Goal: Book appointment/travel/reservation

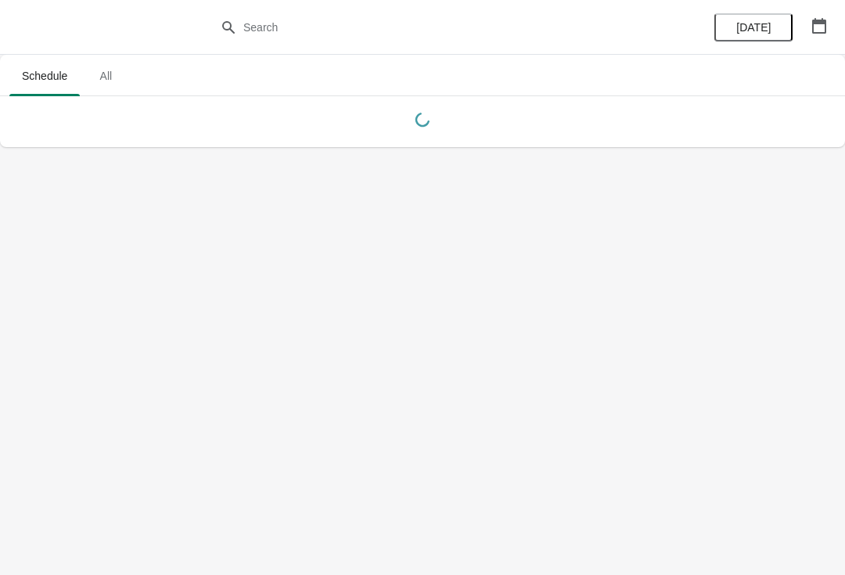
click at [823, 21] on icon "button" at bounding box center [819, 26] width 14 height 16
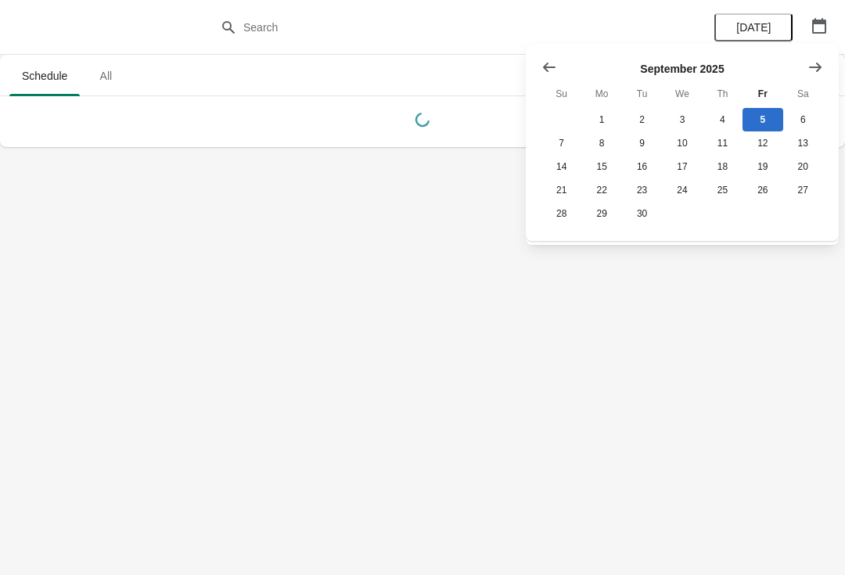
click at [815, 67] on icon "Show next month, October 2025" at bounding box center [815, 66] width 13 height 9
click at [765, 115] on button "3" at bounding box center [763, 119] width 40 height 23
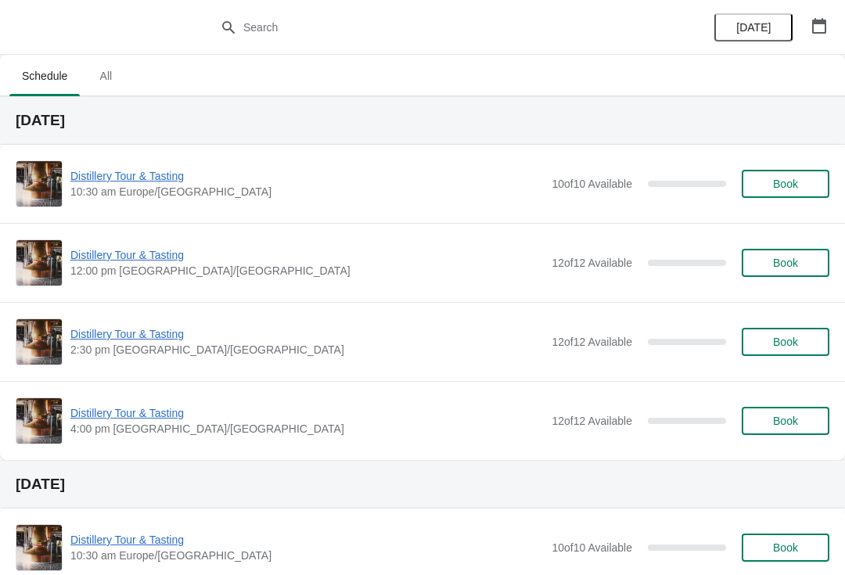
click at [156, 412] on span "Distillery Tour & Tasting" at bounding box center [306, 413] width 473 height 16
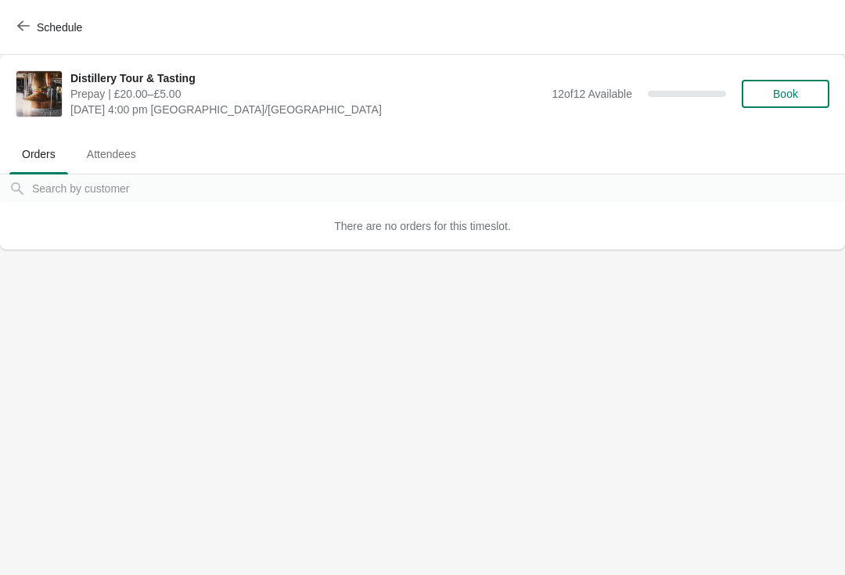
click at [797, 95] on span "Book" at bounding box center [785, 94] width 25 height 13
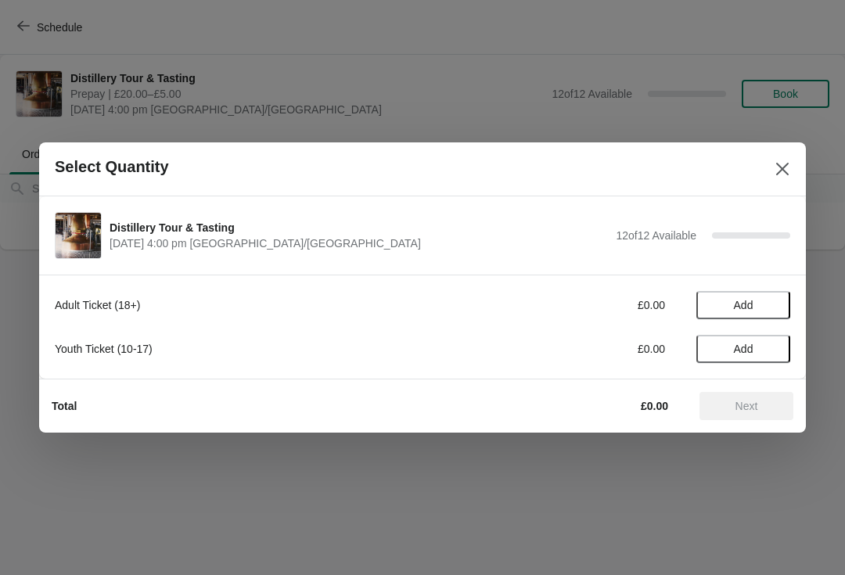
click at [754, 304] on span "Add" at bounding box center [744, 305] width 66 height 13
click at [766, 299] on icon at bounding box center [770, 305] width 16 height 16
click at [763, 403] on span "Next" at bounding box center [746, 406] width 69 height 13
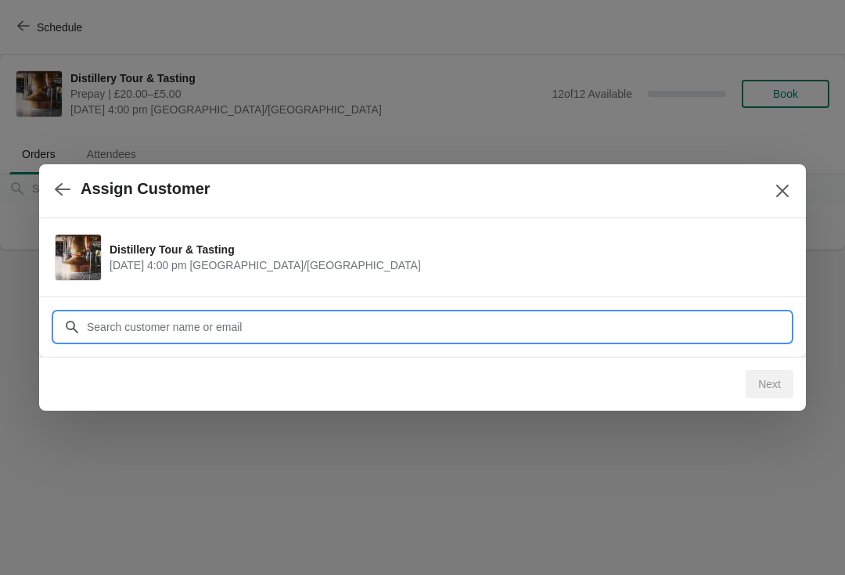
click at [179, 326] on input "Customer" at bounding box center [438, 327] width 704 height 28
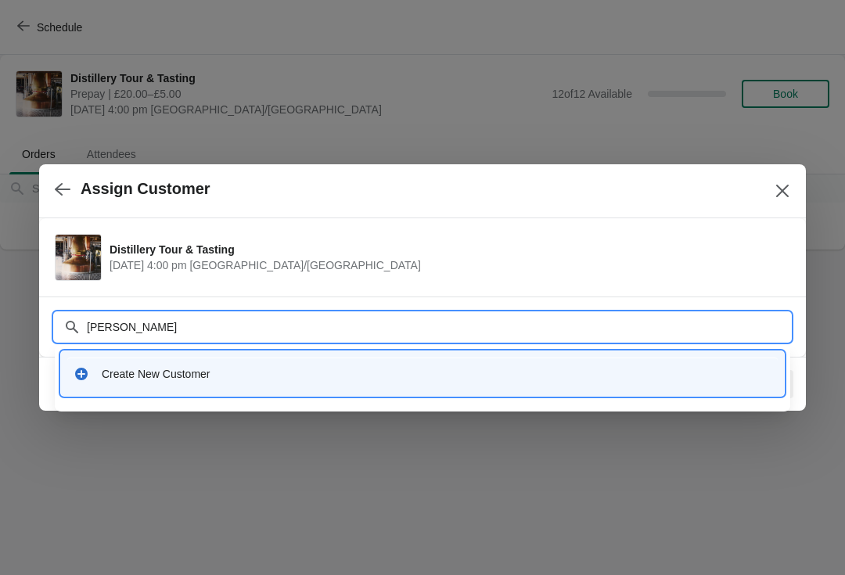
type input "[PERSON_NAME]"
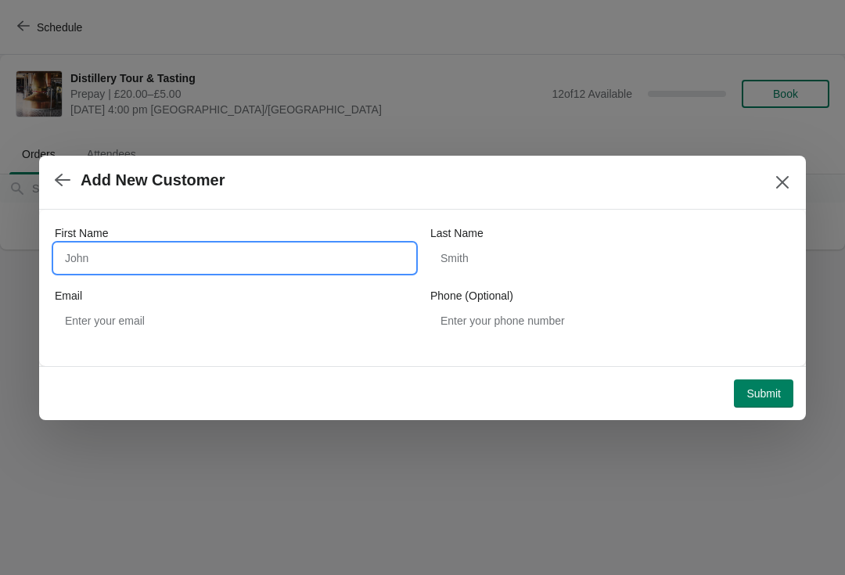
click at [193, 255] on input "First Name" at bounding box center [235, 258] width 360 height 28
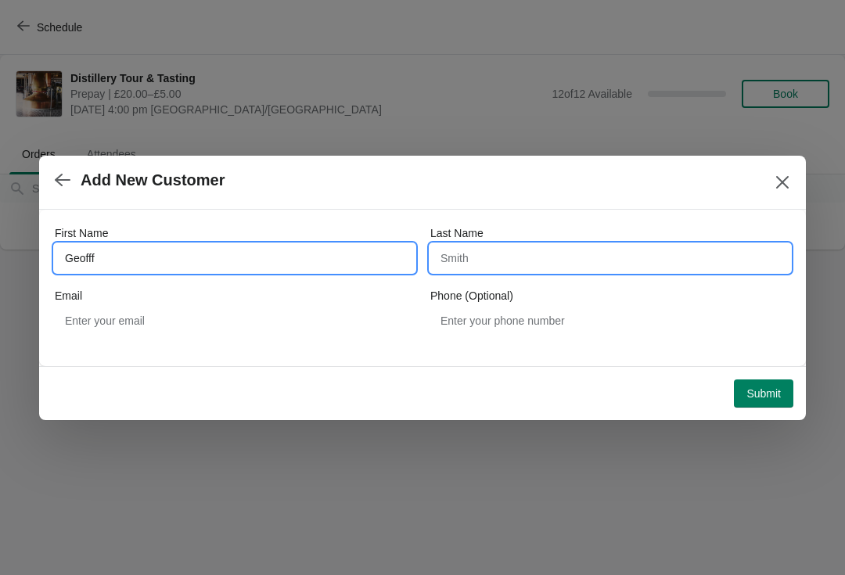
click at [523, 246] on input "Last Name" at bounding box center [610, 258] width 360 height 28
click at [126, 262] on input "Geofff" at bounding box center [235, 258] width 360 height 28
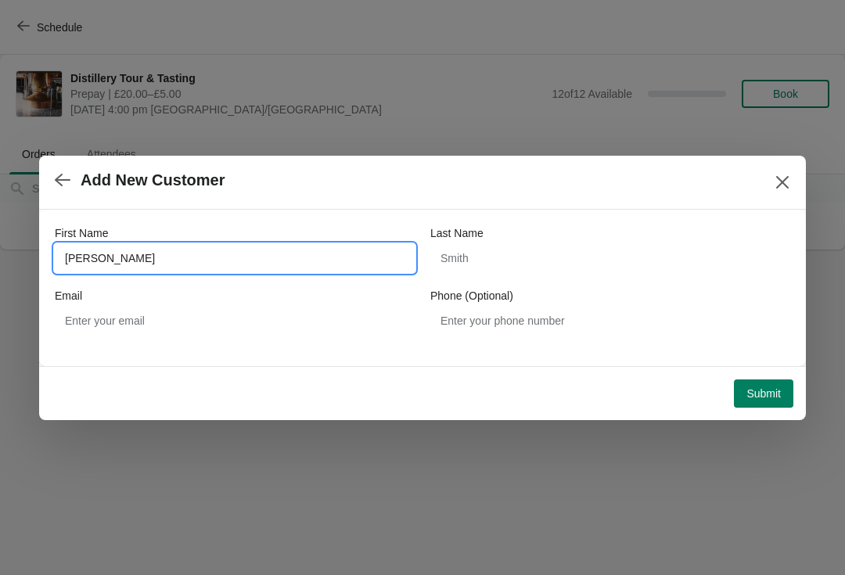
type input "[PERSON_NAME]"
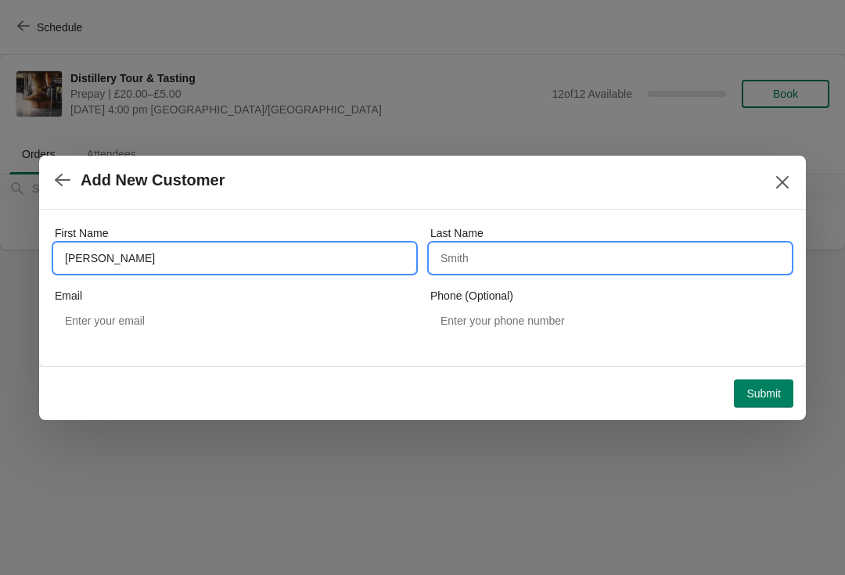
click at [542, 257] on input "Last Name" at bounding box center [610, 258] width 360 height 28
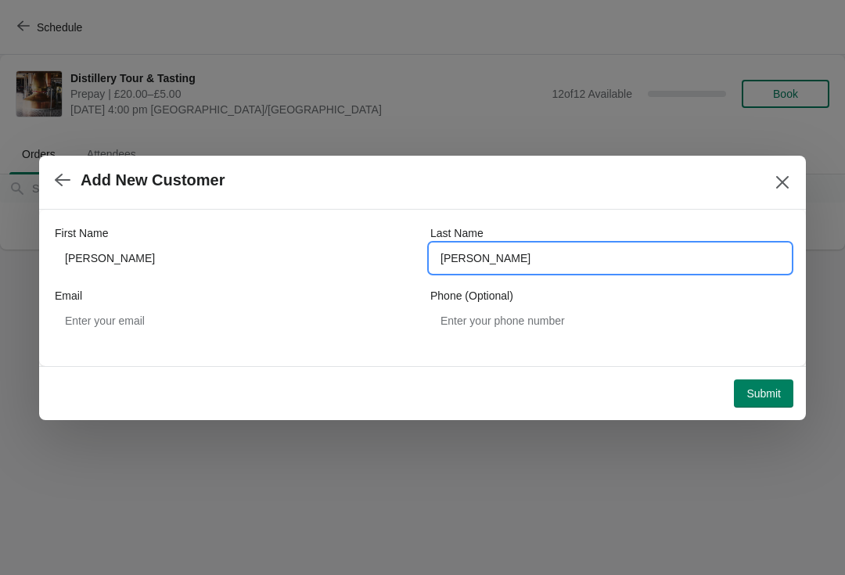
type input "[PERSON_NAME]"
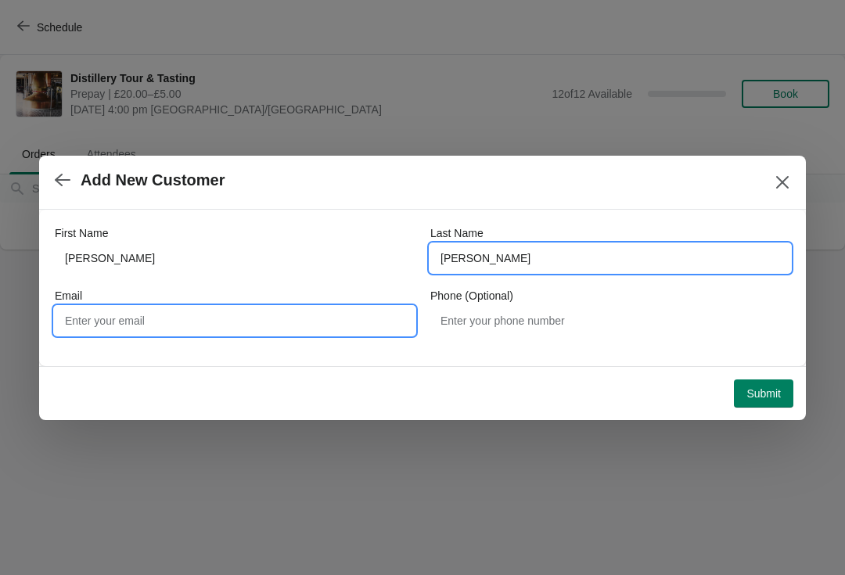
click at [224, 319] on input "Email" at bounding box center [235, 321] width 360 height 28
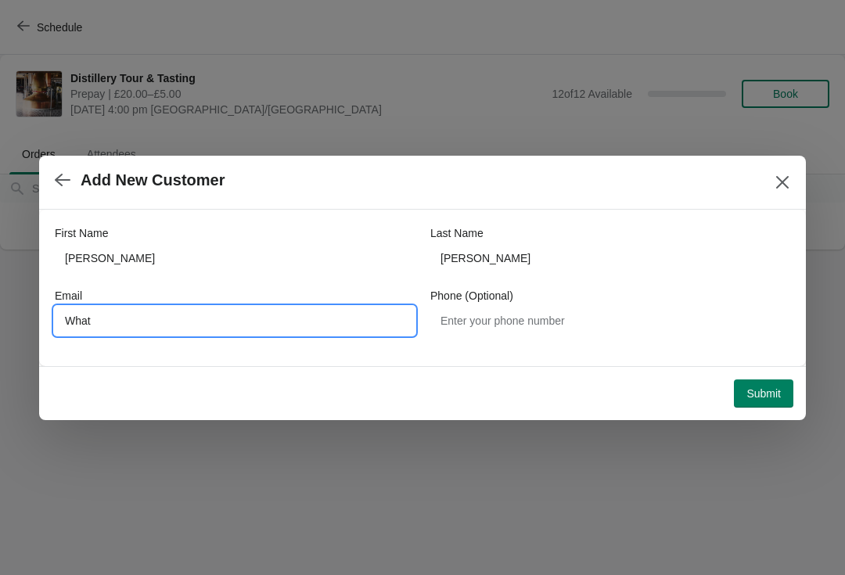
type input "Wha"
type input "[EMAIL_ADDRESS][DOMAIN_NAME]"
click at [838, 244] on div at bounding box center [422, 287] width 845 height 575
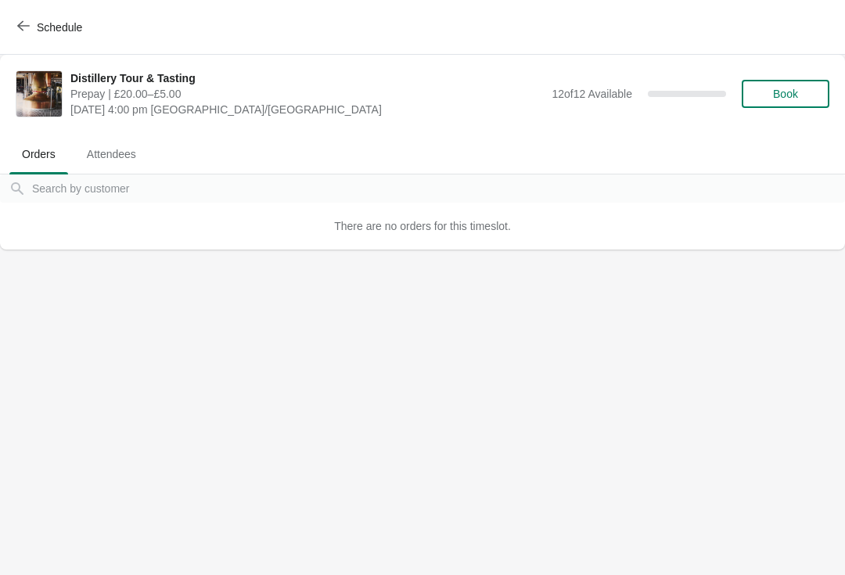
click at [779, 89] on span "Book" at bounding box center [785, 94] width 25 height 13
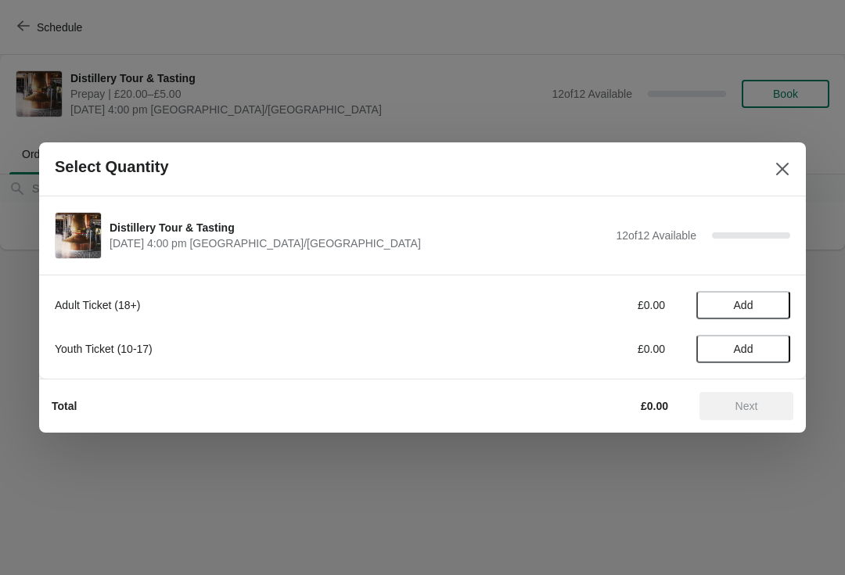
click at [739, 293] on button "Add" at bounding box center [744, 305] width 94 height 28
click at [768, 306] on icon at bounding box center [770, 305] width 16 height 16
click at [751, 401] on span "Next" at bounding box center [747, 406] width 23 height 13
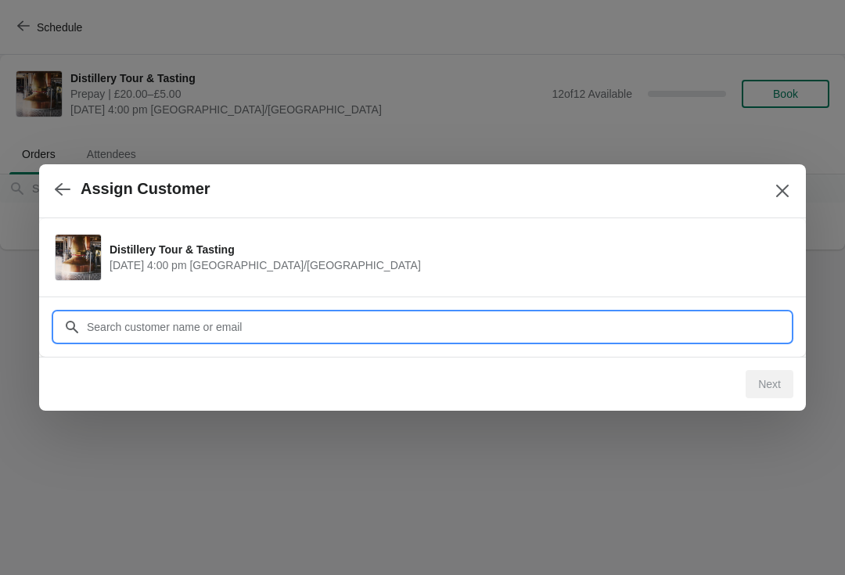
click at [199, 324] on input "Customer" at bounding box center [438, 327] width 704 height 28
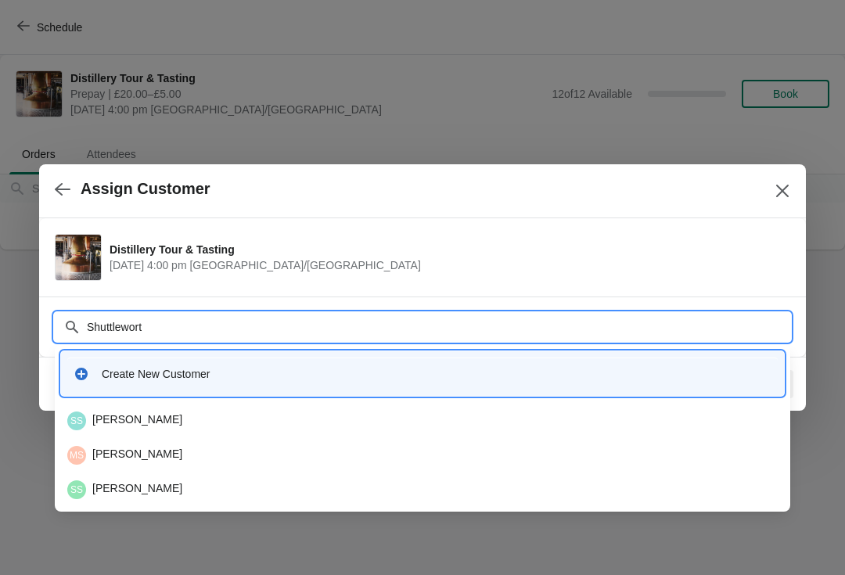
type input "[PERSON_NAME]"
click at [87, 331] on input "[PERSON_NAME]" at bounding box center [438, 327] width 704 height 28
click at [322, 456] on div "[PERSON_NAME]" at bounding box center [422, 455] width 711 height 19
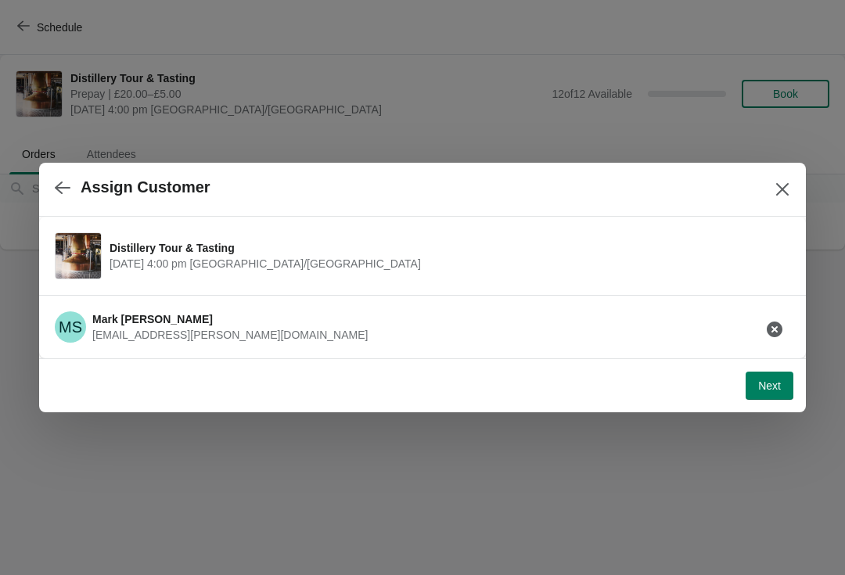
click at [330, 266] on span "[DATE] 4:00 pm [GEOGRAPHIC_DATA]/[GEOGRAPHIC_DATA]" at bounding box center [446, 264] width 673 height 16
click at [771, 326] on icon "button" at bounding box center [775, 330] width 16 height 16
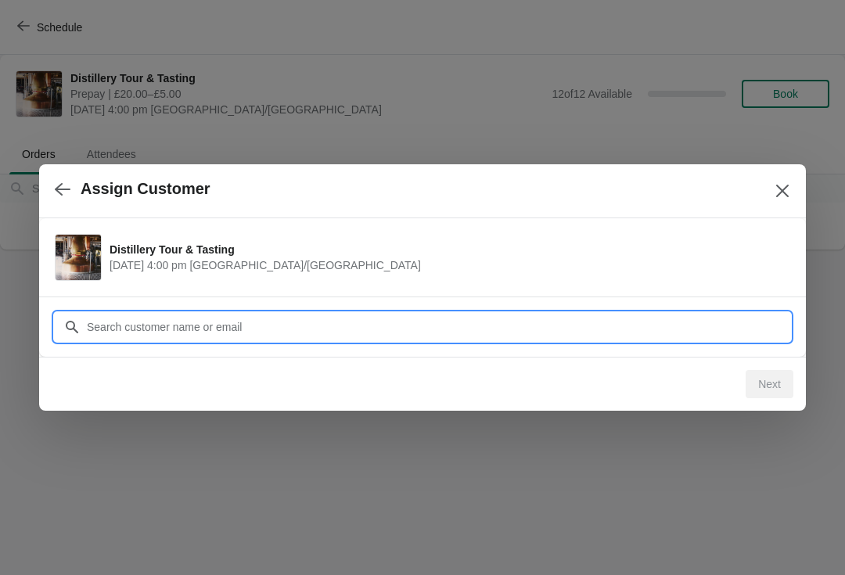
click at [120, 325] on input "Customer" at bounding box center [438, 327] width 704 height 28
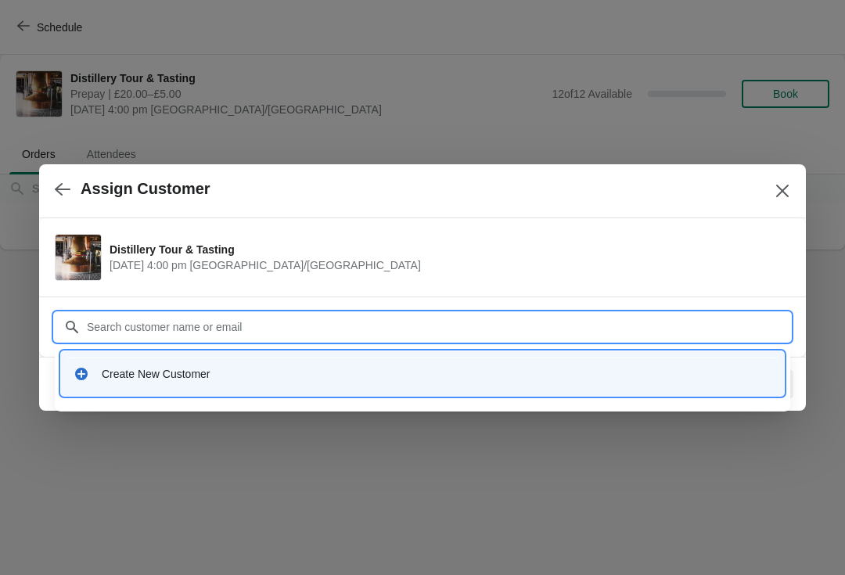
click at [161, 380] on div "Create New Customer" at bounding box center [437, 374] width 670 height 16
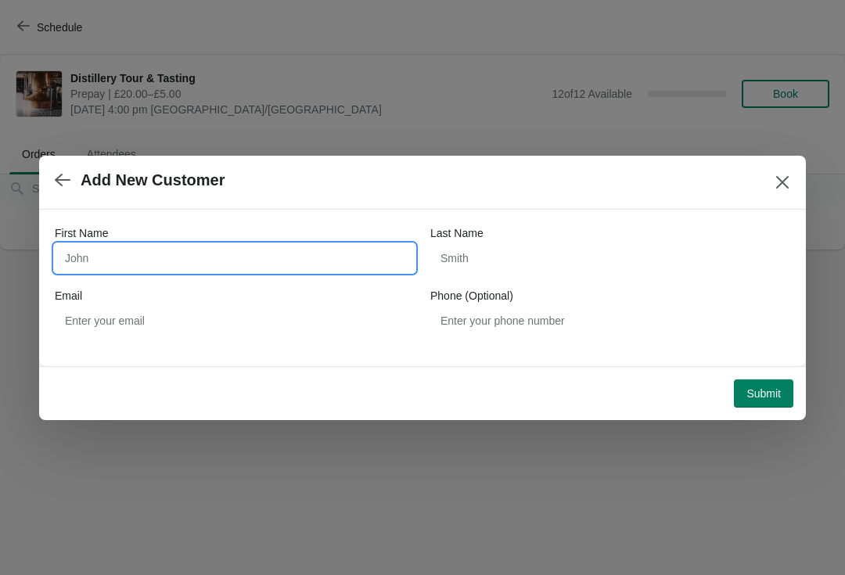
click at [131, 253] on input "First Name" at bounding box center [235, 258] width 360 height 28
type input "[PERSON_NAME]"
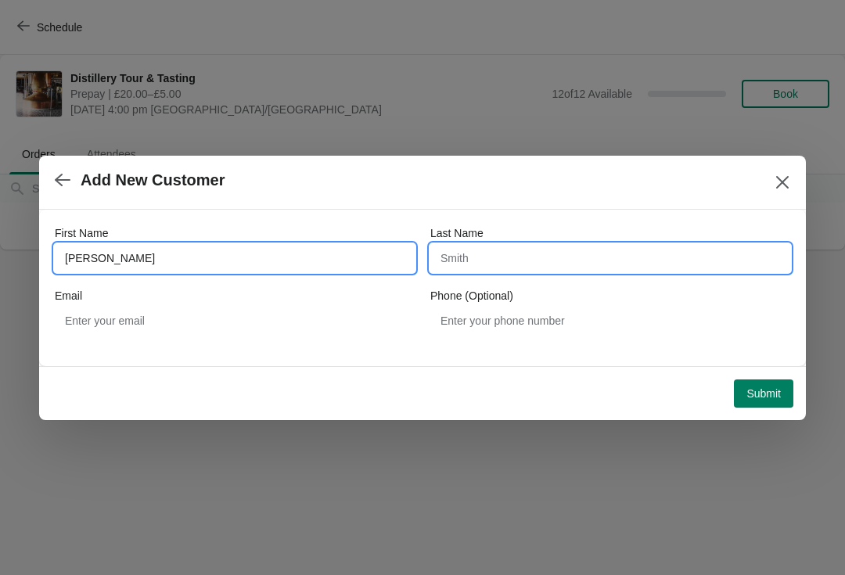
click at [535, 250] on input "Last Name" at bounding box center [610, 258] width 360 height 28
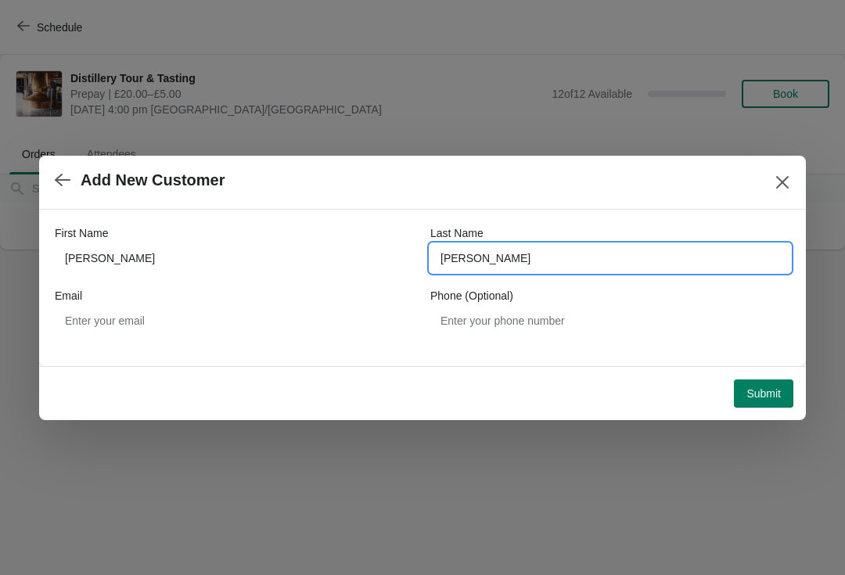
type input "[PERSON_NAME]"
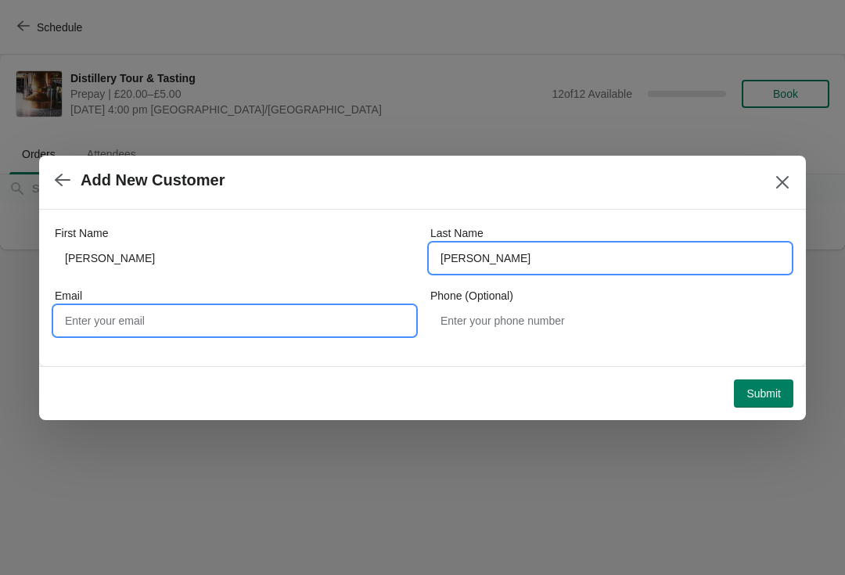
click at [236, 320] on input "Email" at bounding box center [235, 321] width 360 height 28
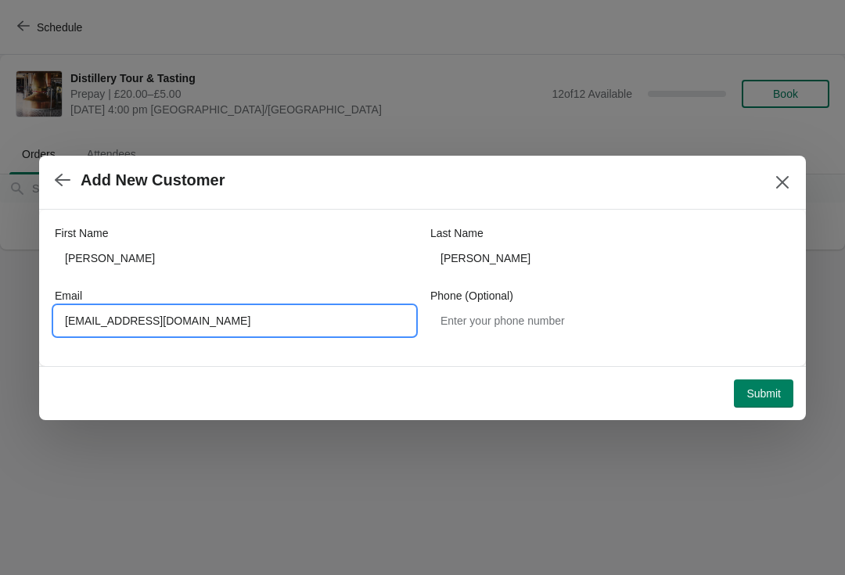
type input "[EMAIL_ADDRESS][DOMAIN_NAME]"
click at [843, 358] on div at bounding box center [422, 287] width 845 height 575
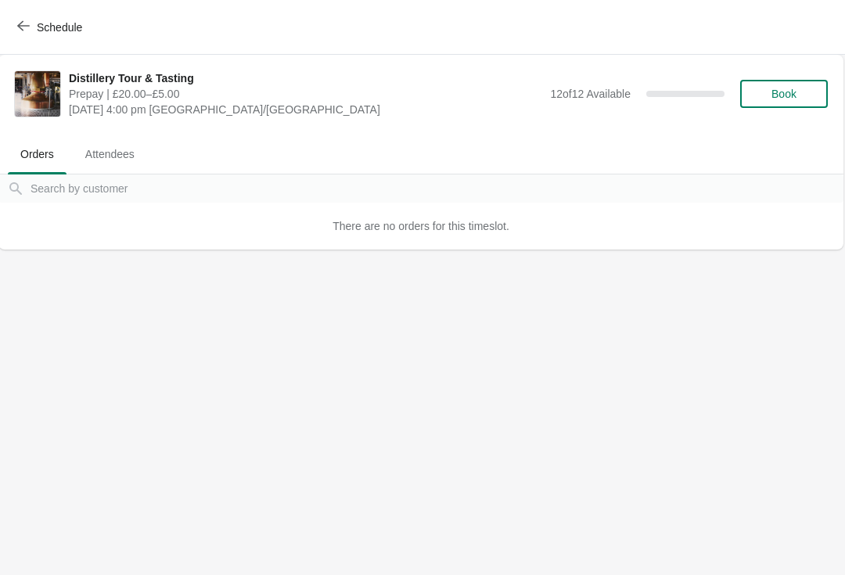
scroll to position [0, 1]
click at [27, 25] on icon "button" at bounding box center [23, 26] width 13 height 13
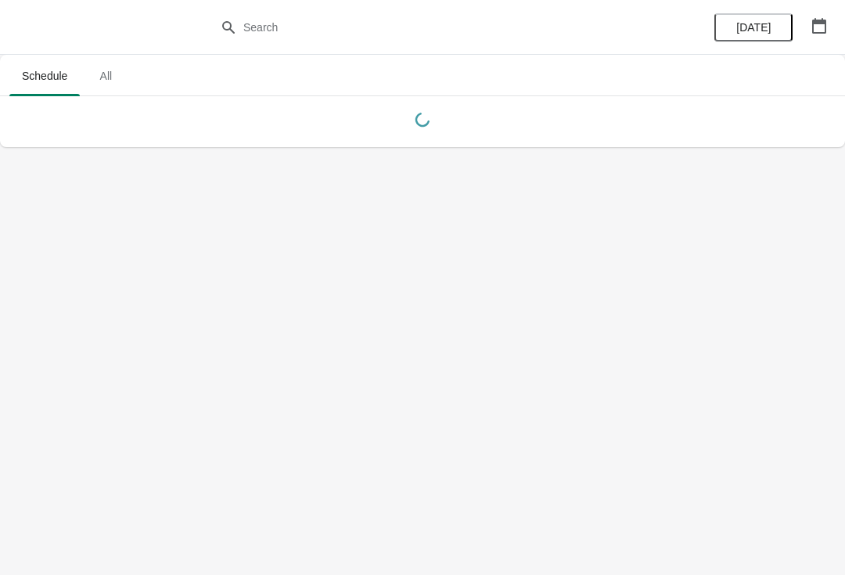
scroll to position [0, 0]
click at [826, 20] on icon "button" at bounding box center [820, 26] width 16 height 16
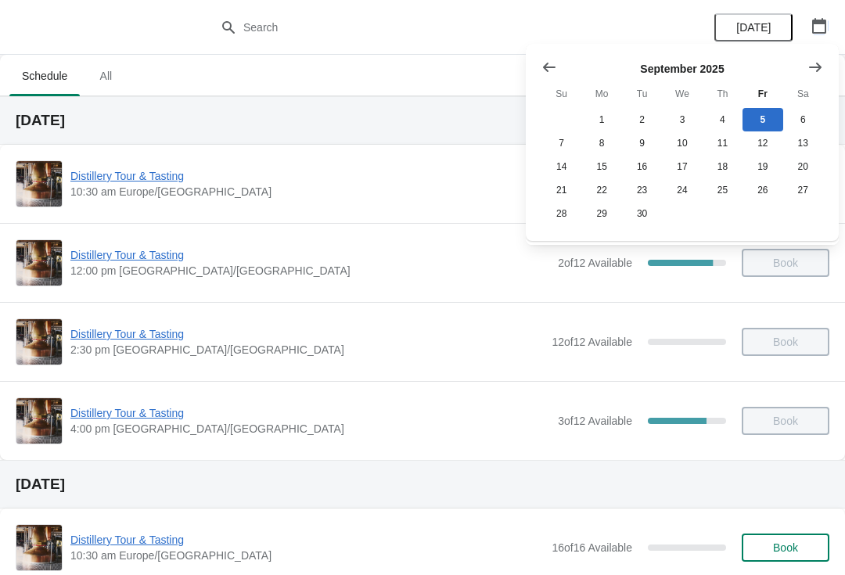
click at [815, 61] on icon "Show next month, October 2025" at bounding box center [816, 67] width 16 height 16
click at [755, 115] on button "3" at bounding box center [763, 119] width 40 height 23
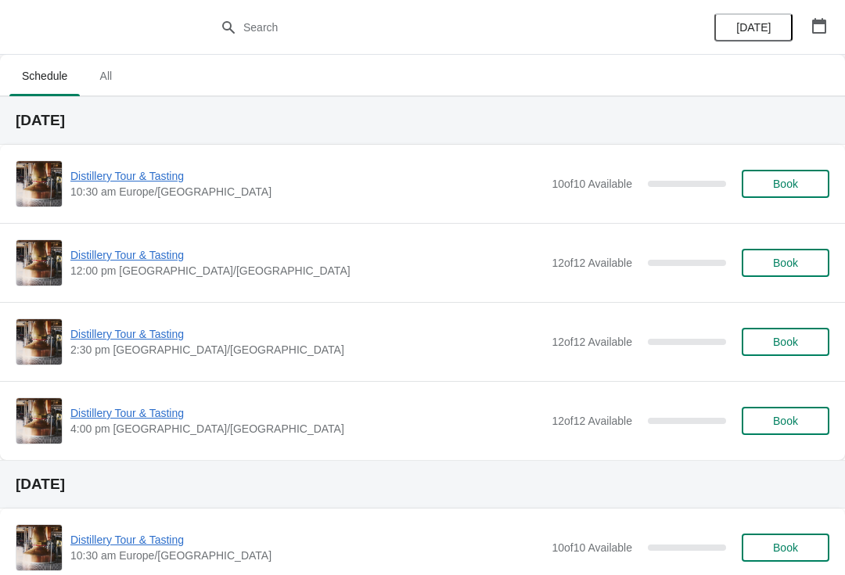
click at [111, 409] on span "Distillery Tour & Tasting" at bounding box center [306, 413] width 473 height 16
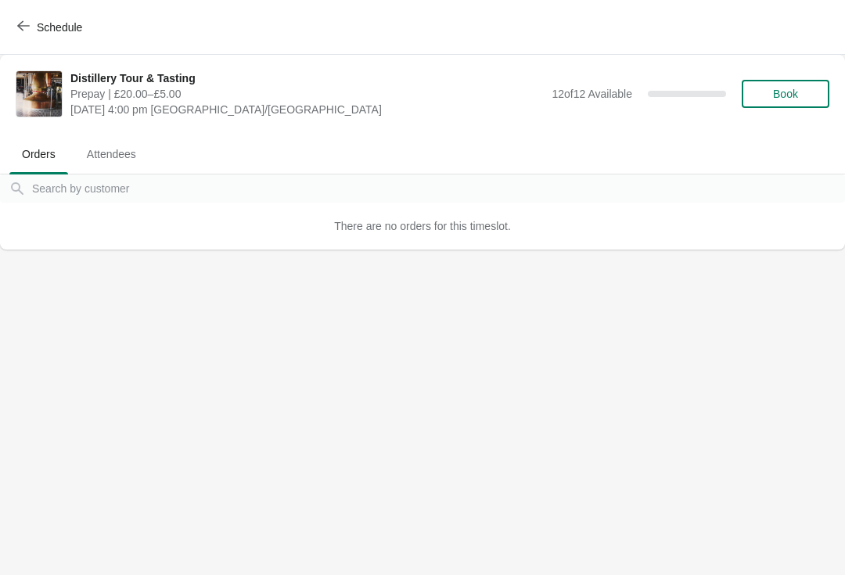
click at [803, 88] on span "Book" at bounding box center [785, 94] width 59 height 13
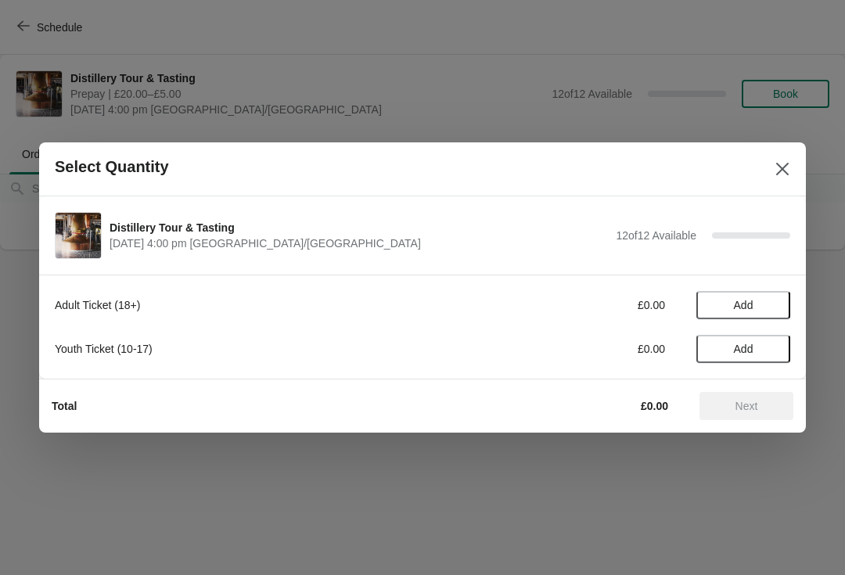
click at [771, 297] on button "Add" at bounding box center [744, 305] width 94 height 28
click at [769, 297] on icon at bounding box center [770, 305] width 16 height 16
click at [765, 402] on span "Next" at bounding box center [746, 406] width 69 height 13
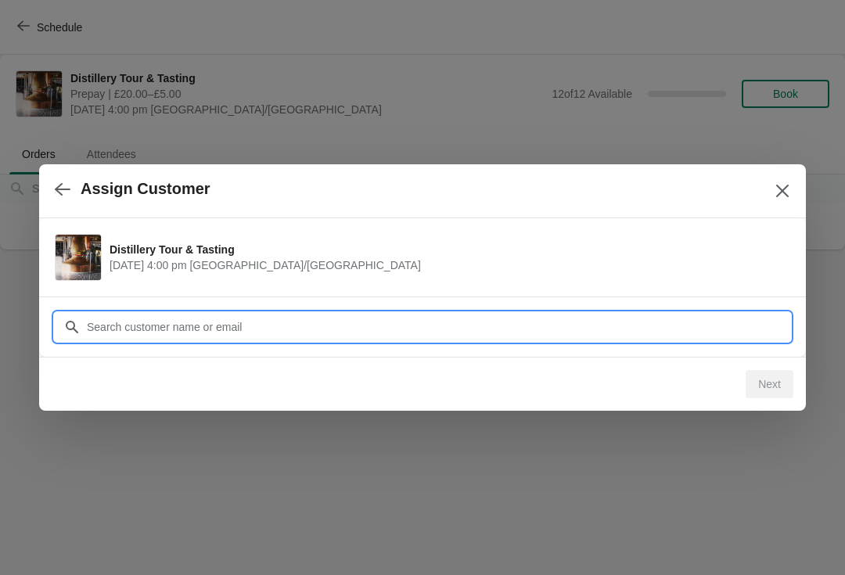
click at [422, 320] on input "Customer" at bounding box center [438, 327] width 704 height 28
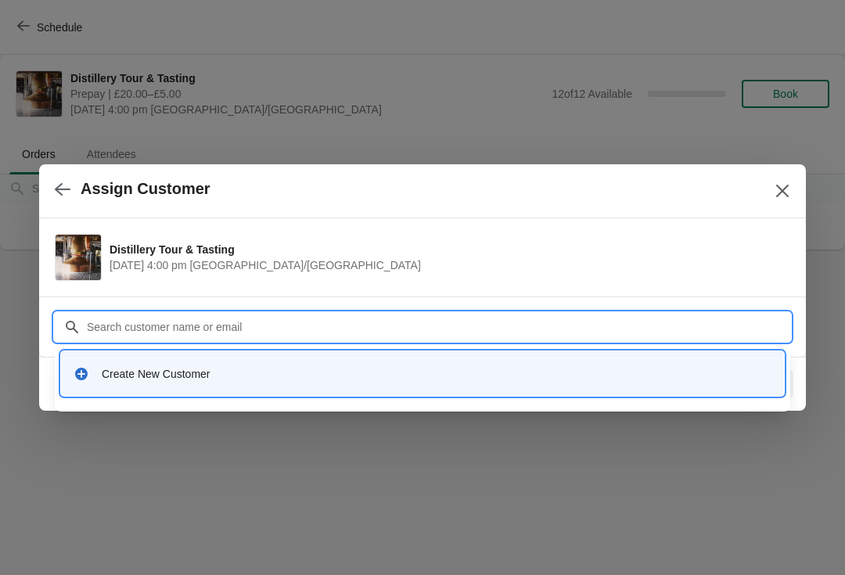
click at [214, 381] on div "Create New Customer" at bounding box center [437, 374] width 670 height 16
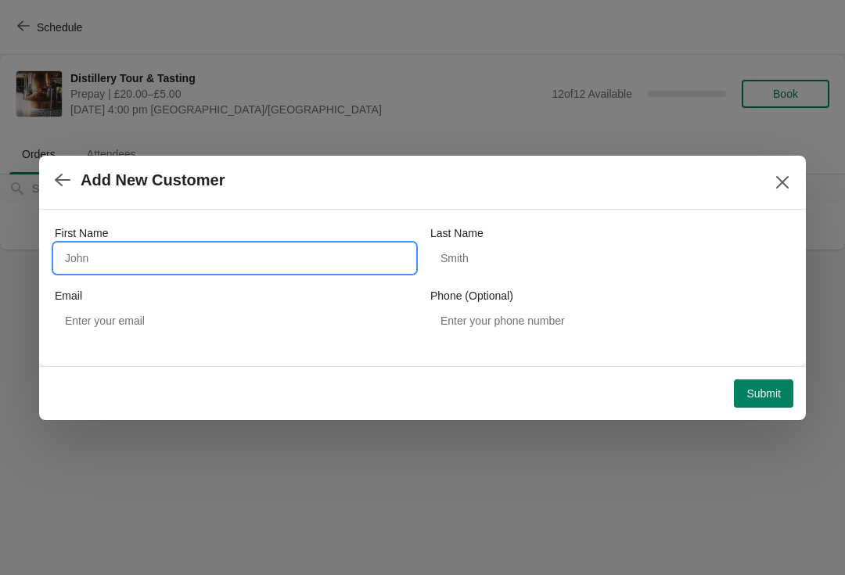
click at [134, 255] on input "First Name" at bounding box center [235, 258] width 360 height 28
type input "[PERSON_NAME]"
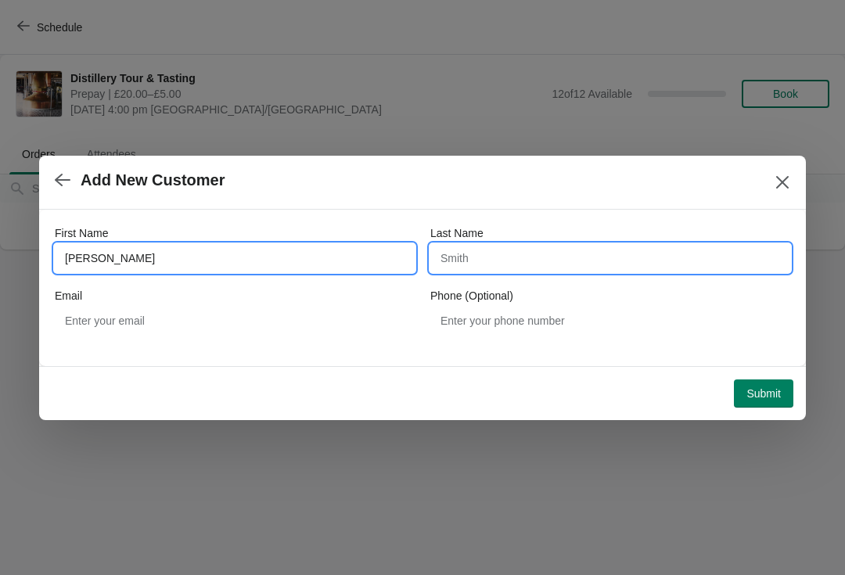
click at [558, 252] on input "Last Name" at bounding box center [610, 258] width 360 height 28
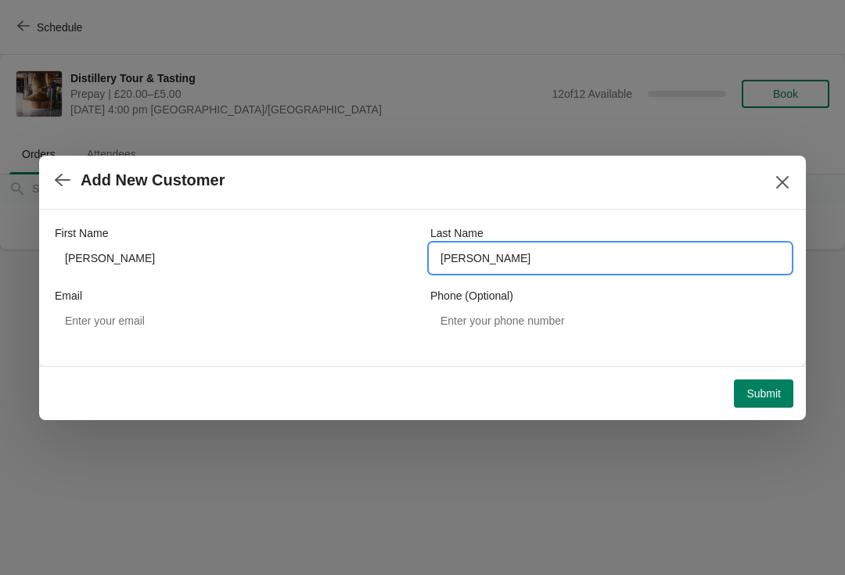
type input "[PERSON_NAME]"
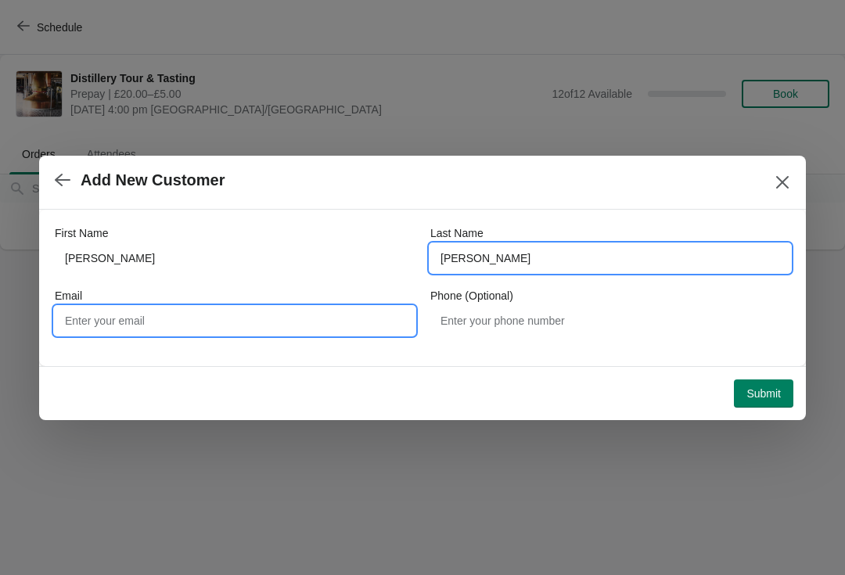
click at [190, 313] on input "Email" at bounding box center [235, 321] width 360 height 28
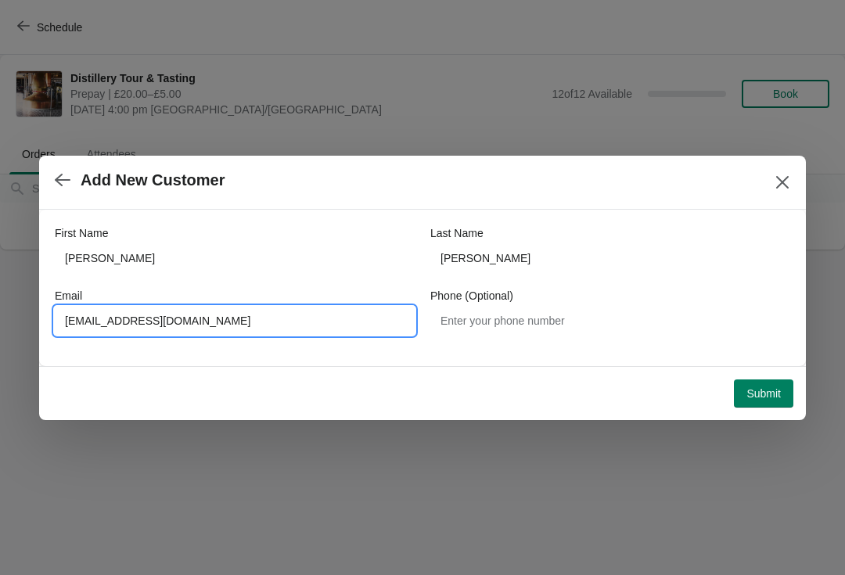
type input "[EMAIL_ADDRESS][DOMAIN_NAME]"
click at [522, 358] on div "First Name [PERSON_NAME] Last Name [PERSON_NAME] Email [EMAIL_ADDRESS][DOMAIN_N…" at bounding box center [422, 288] width 767 height 157
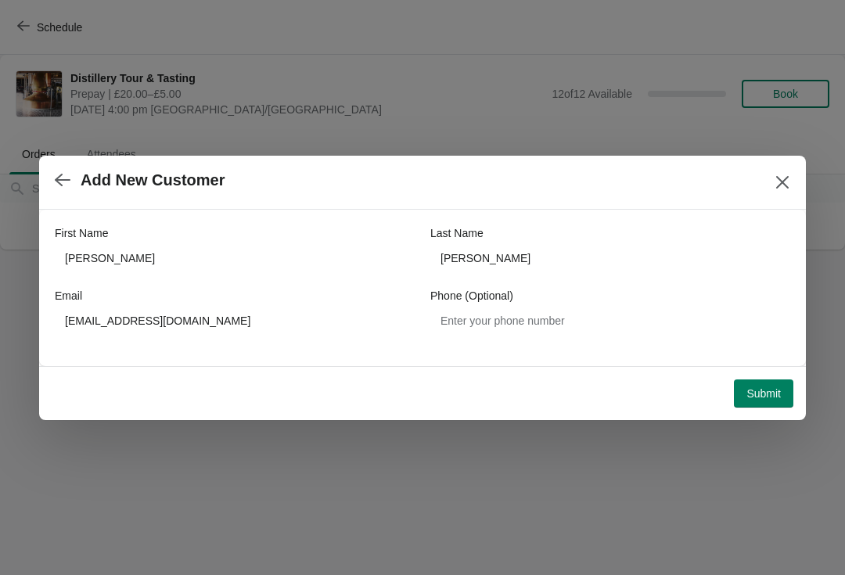
click at [764, 391] on span "Submit" at bounding box center [764, 393] width 34 height 13
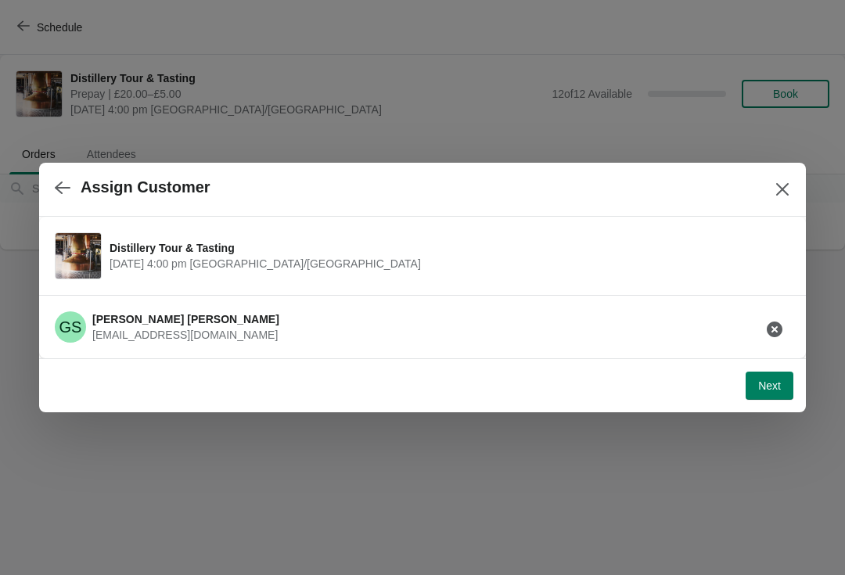
click at [149, 316] on span "[PERSON_NAME]" at bounding box center [185, 319] width 187 height 13
click at [758, 390] on span "Next" at bounding box center [769, 386] width 23 height 13
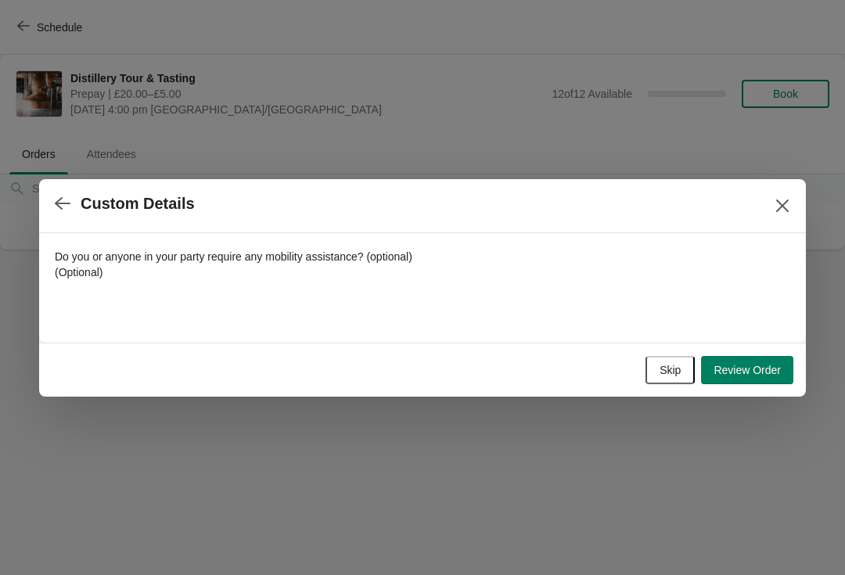
click at [759, 360] on button "Review Order" at bounding box center [747, 370] width 92 height 28
